Goal: Transaction & Acquisition: Purchase product/service

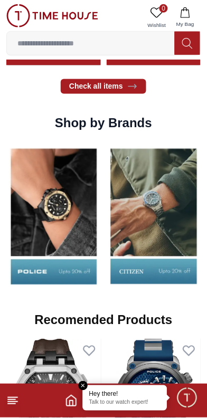
scroll to position [913, 0]
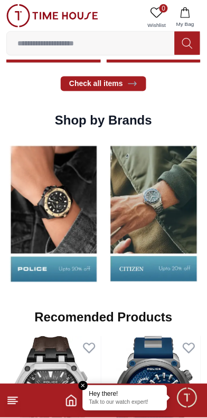
click at [85, 384] on em "Close tooltip" at bounding box center [84, 387] width 10 height 10
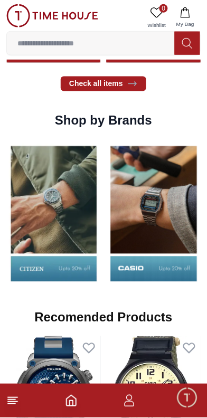
click at [77, 404] on icon "Home" at bounding box center [71, 401] width 13 height 13
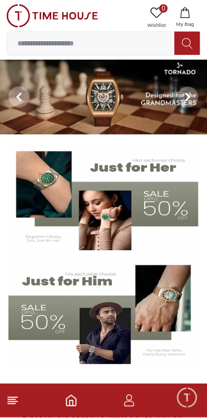
click at [192, 41] on icon at bounding box center [187, 44] width 11 height 12
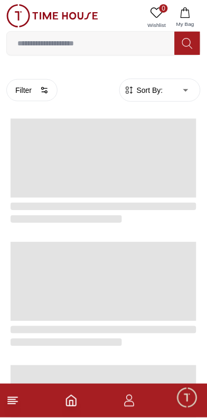
click at [108, 40] on input at bounding box center [91, 43] width 168 height 21
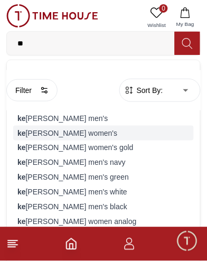
type input "**"
click at [103, 141] on div "ke nneth [PERSON_NAME] women's" at bounding box center [103, 133] width 181 height 15
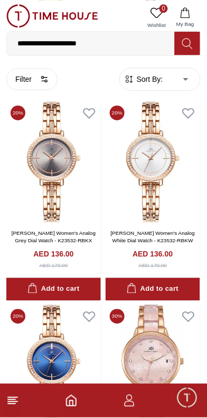
scroll to position [2473, 0]
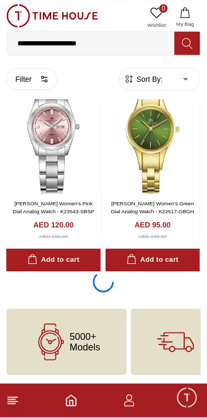
scroll to position [6175, 0]
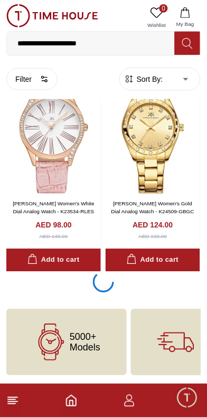
scroll to position [8249, 0]
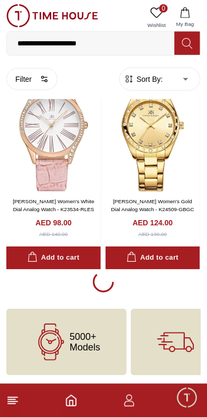
scroll to position [8290, 0]
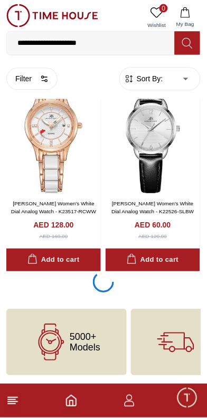
scroll to position [12509, 0]
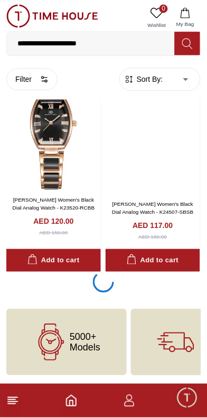
scroll to position [14623, 0]
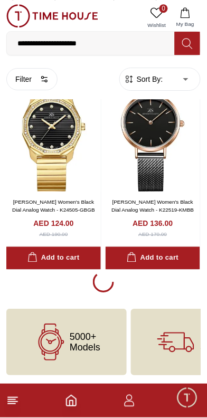
scroll to position [16597, 0]
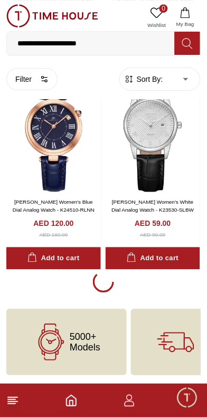
scroll to position [18653, 0]
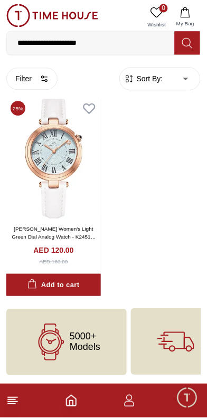
scroll to position [19026, 0]
